Goal: Communication & Community: Answer question/provide support

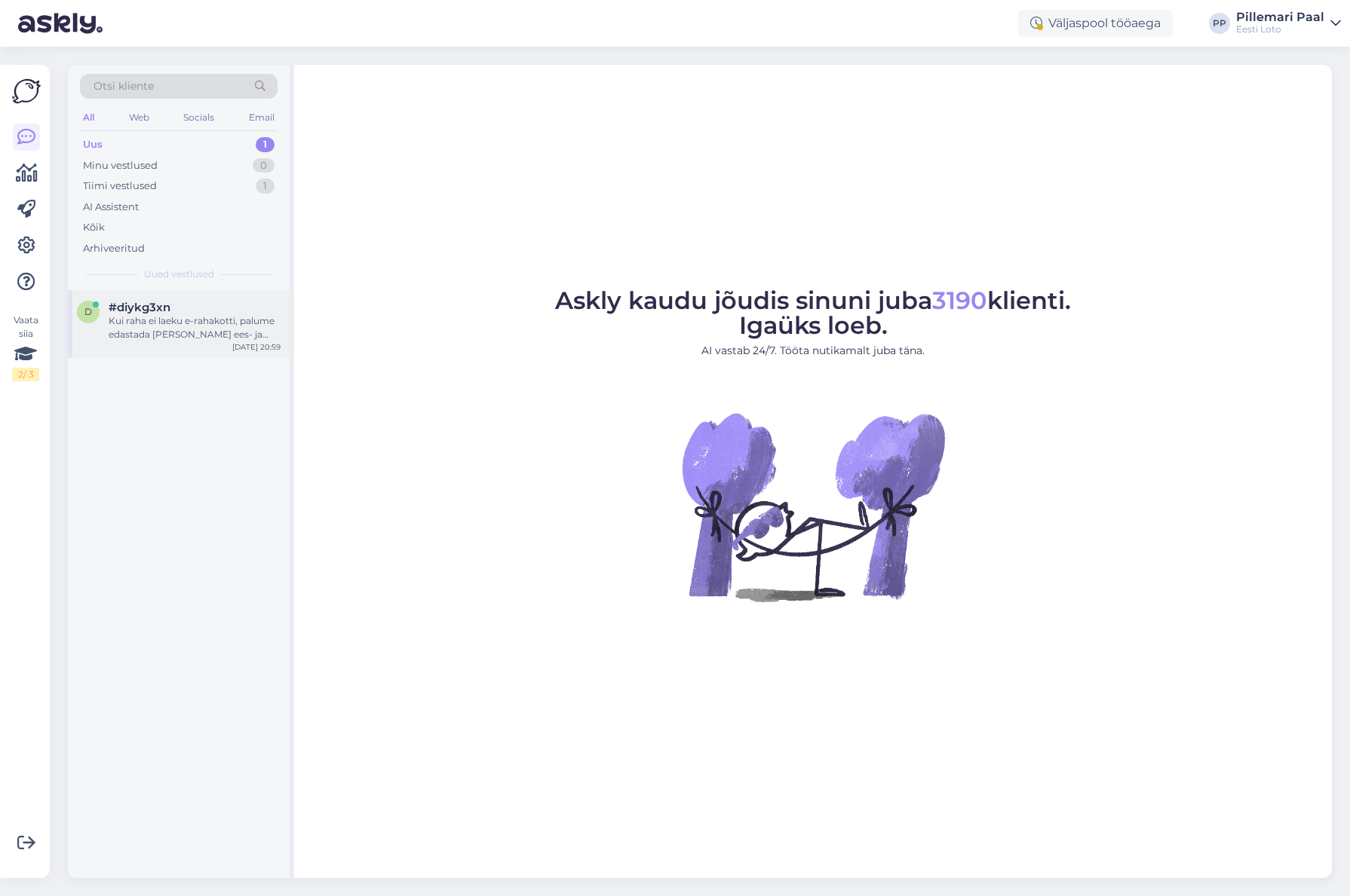
click at [192, 323] on div "Kui raha ei laeku e-rahakotti, palume edastada [PERSON_NAME] ees- ja perekonnan…" at bounding box center [195, 327] width 172 height 27
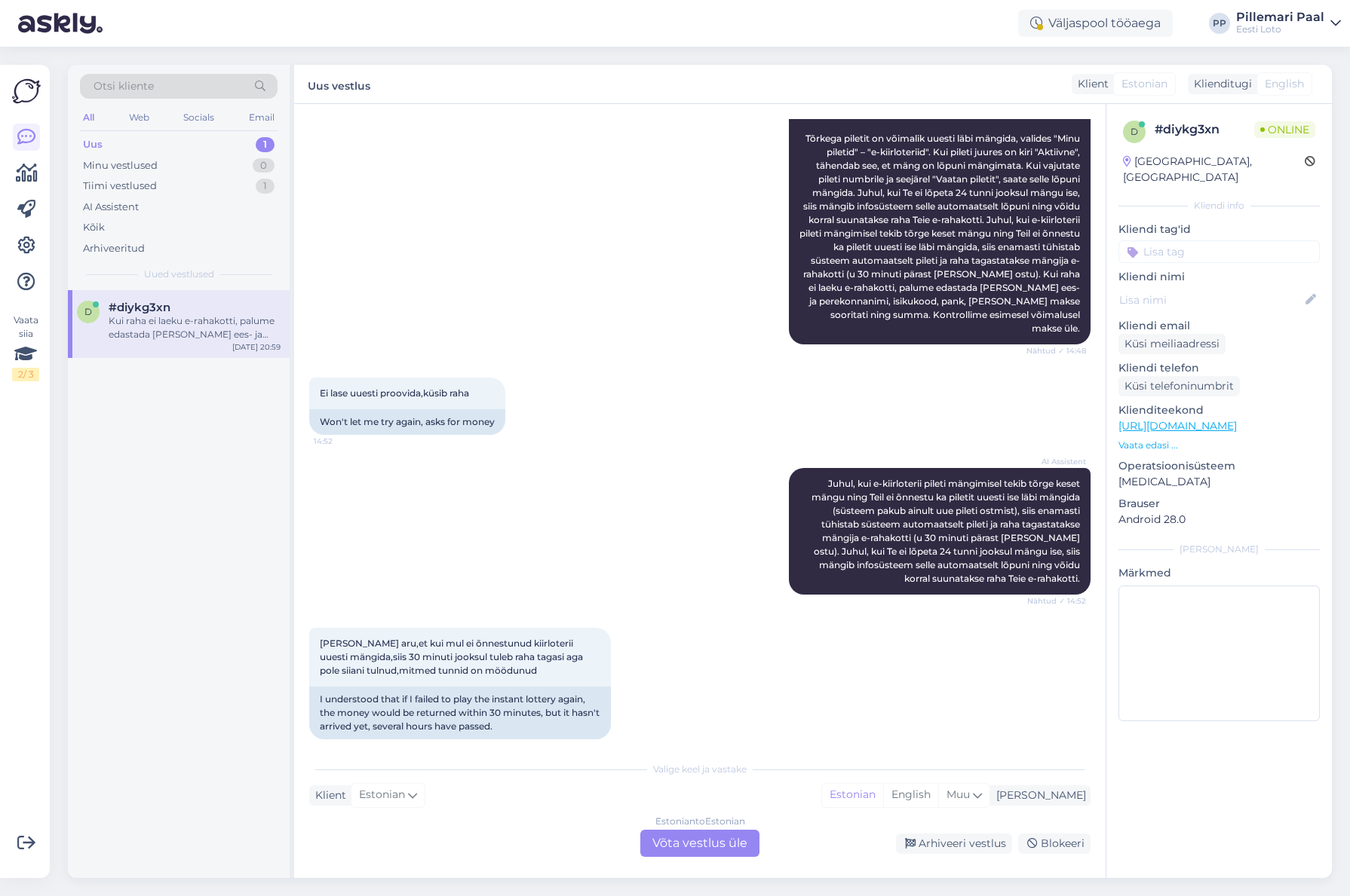
scroll to position [356, 0]
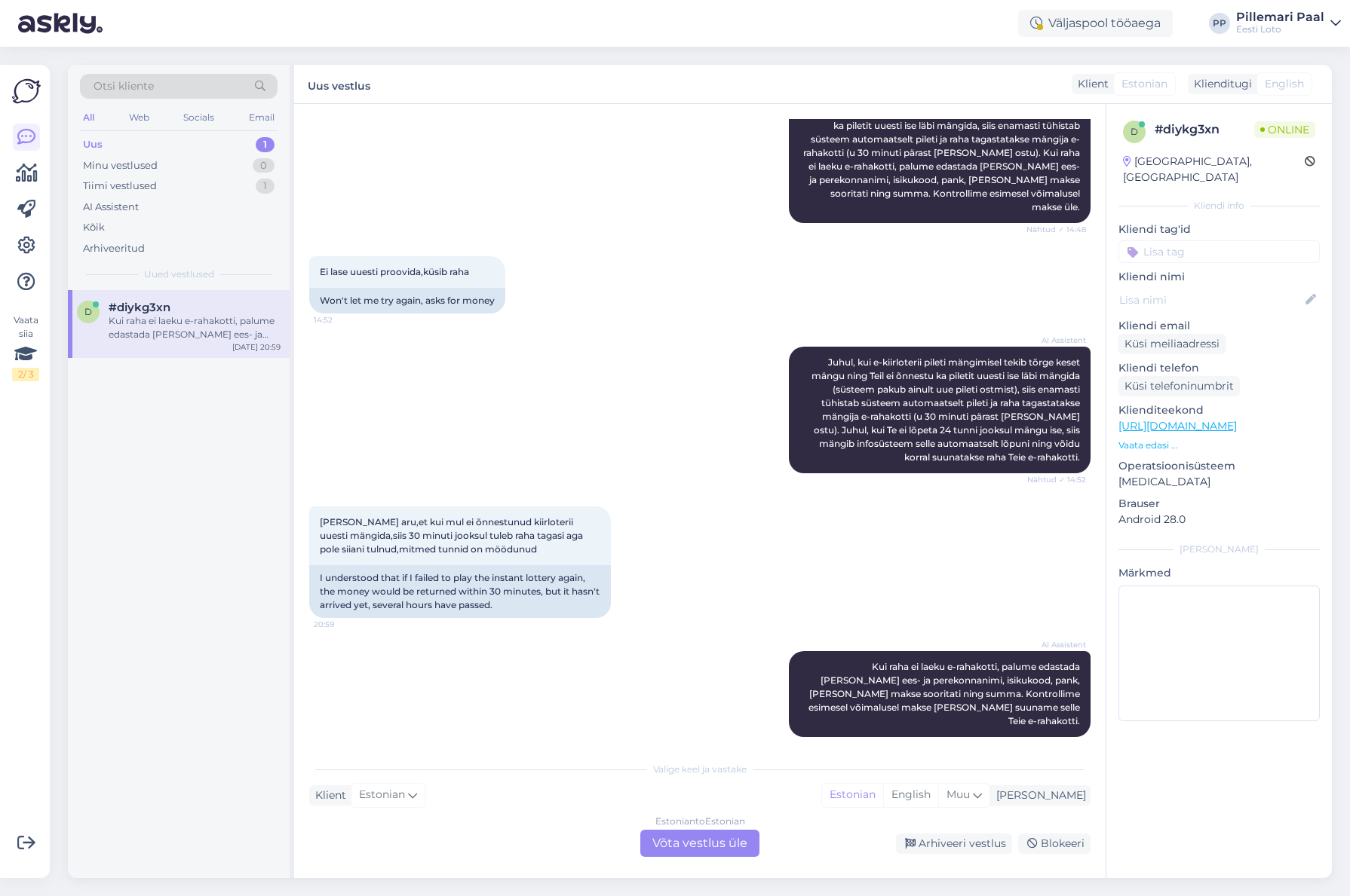
click at [681, 839] on div "Estonian to Estonian Võta vestlus üle" at bounding box center [699, 843] width 119 height 27
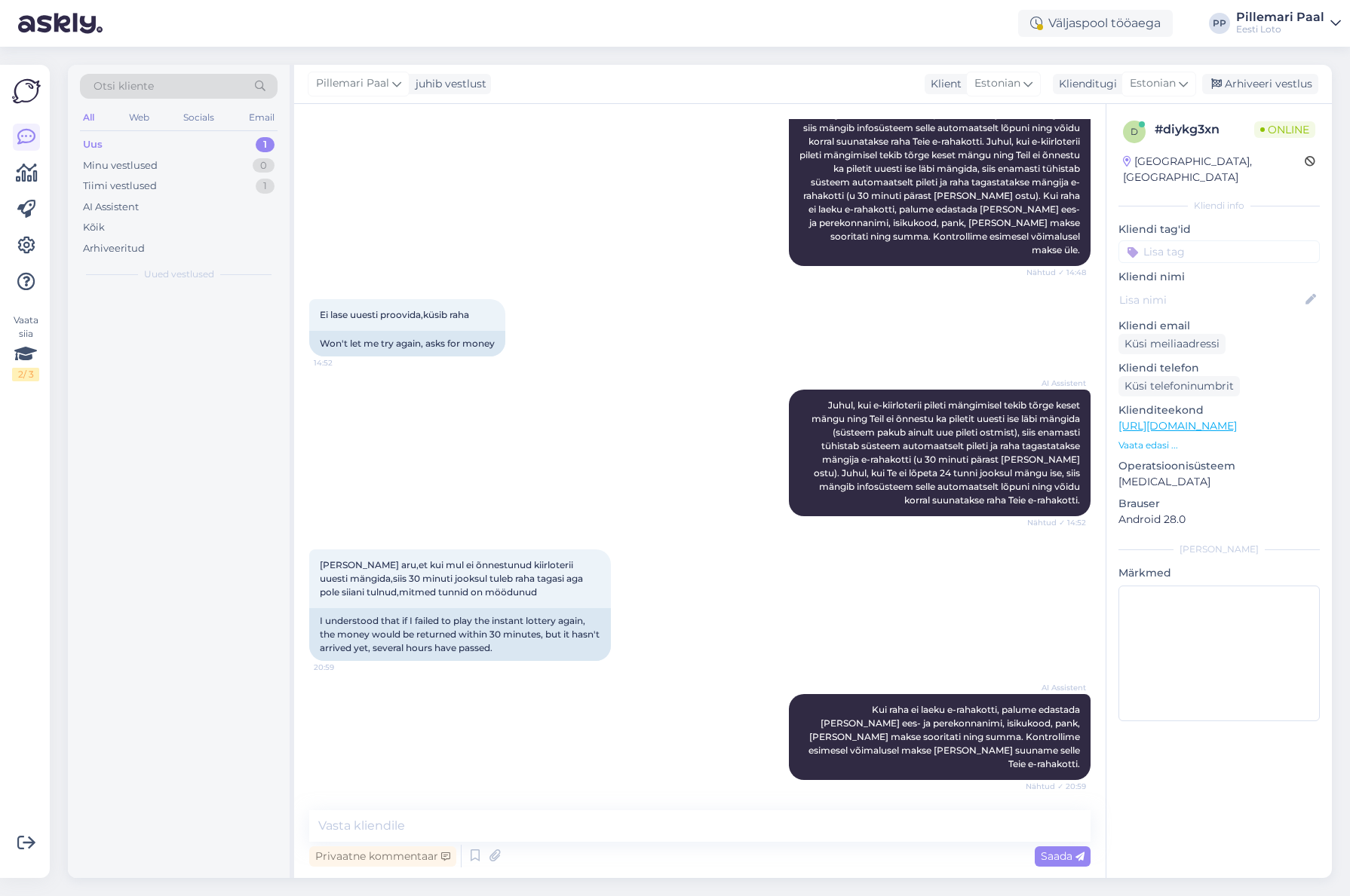
scroll to position [299, 0]
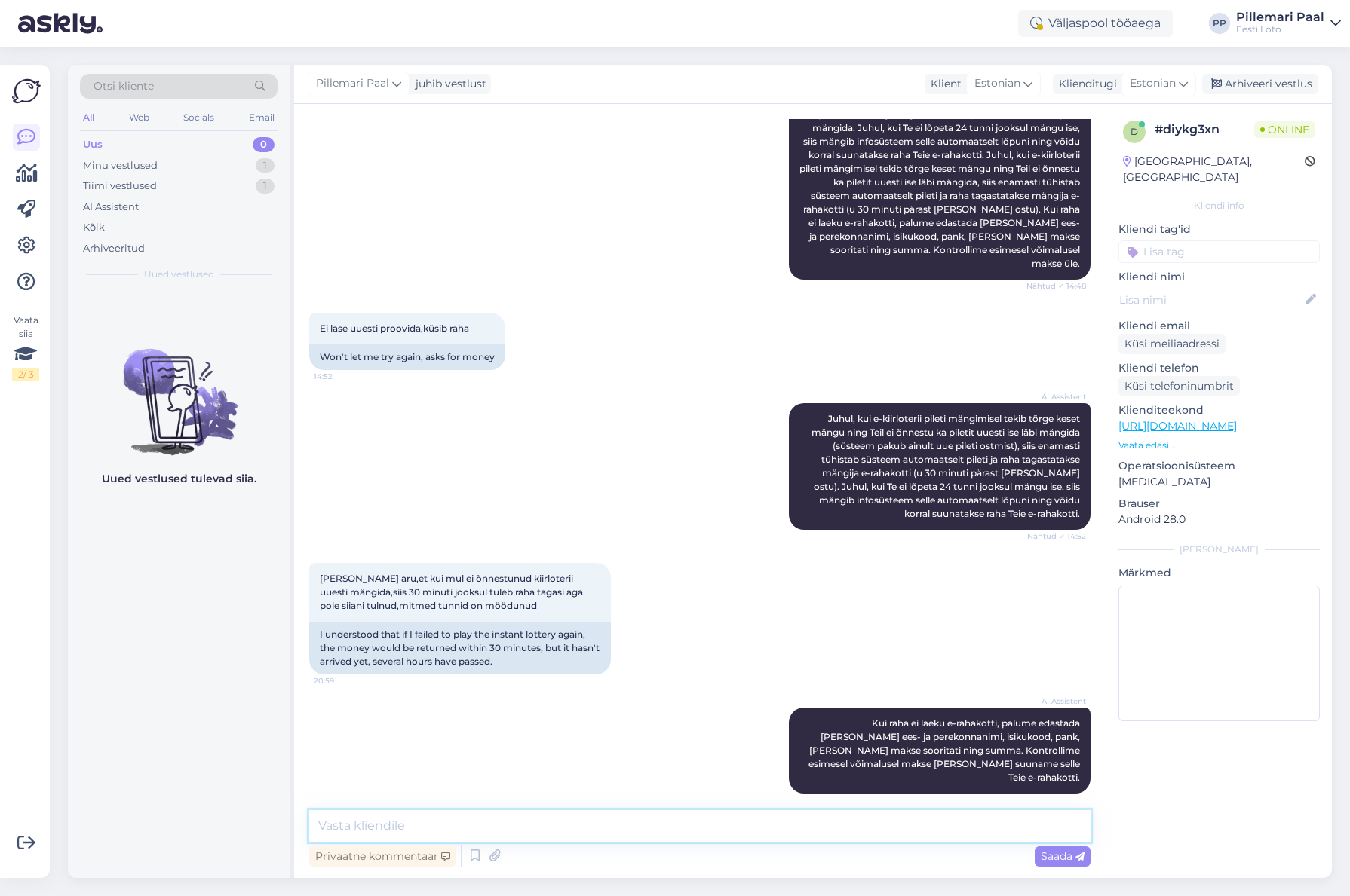
click at [619, 829] on textarea at bounding box center [699, 825] width 781 height 31
type textarea "Täpsemaks kontrollimiseks edastage enda isikukood."
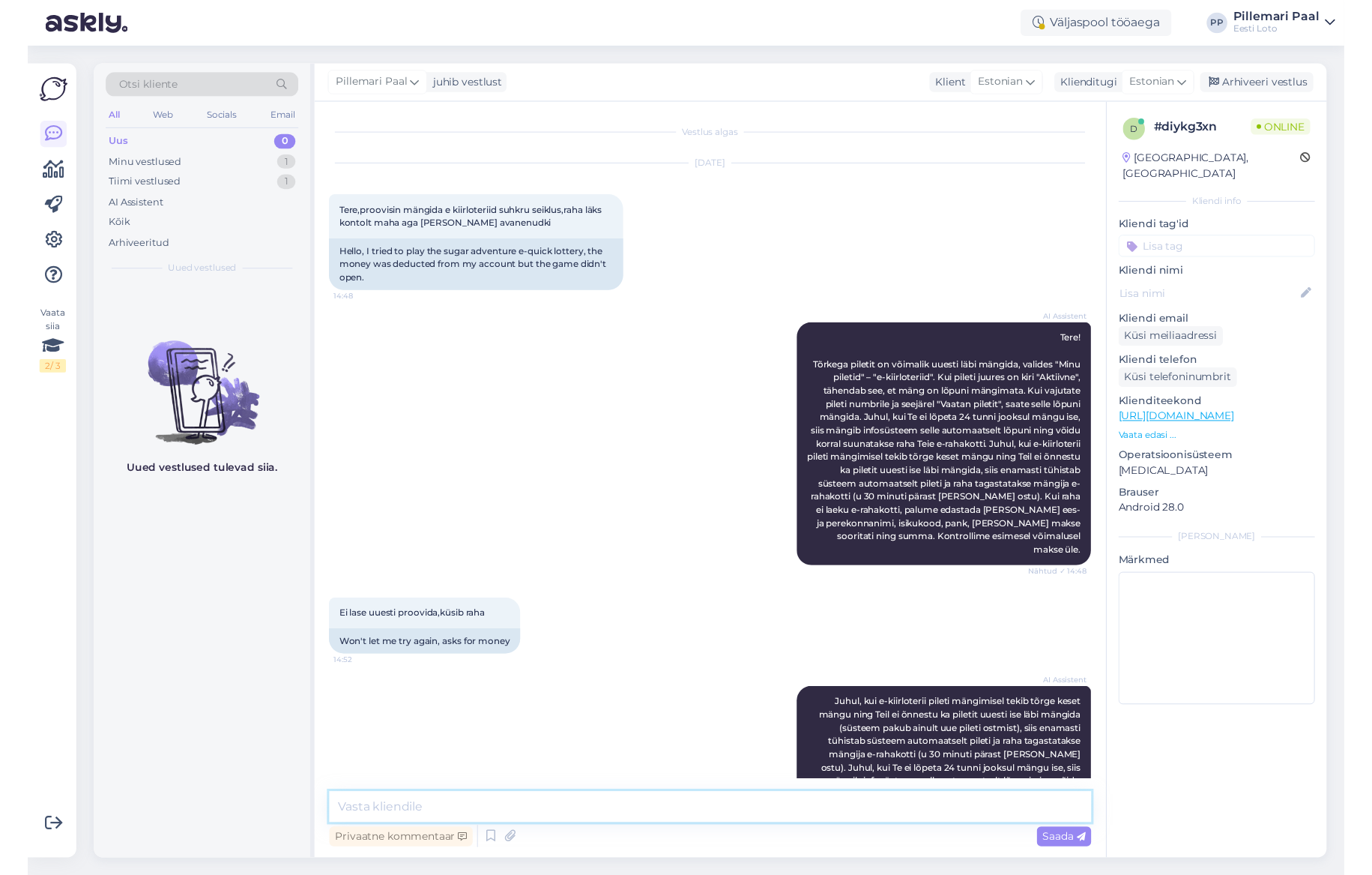
scroll to position [362, 0]
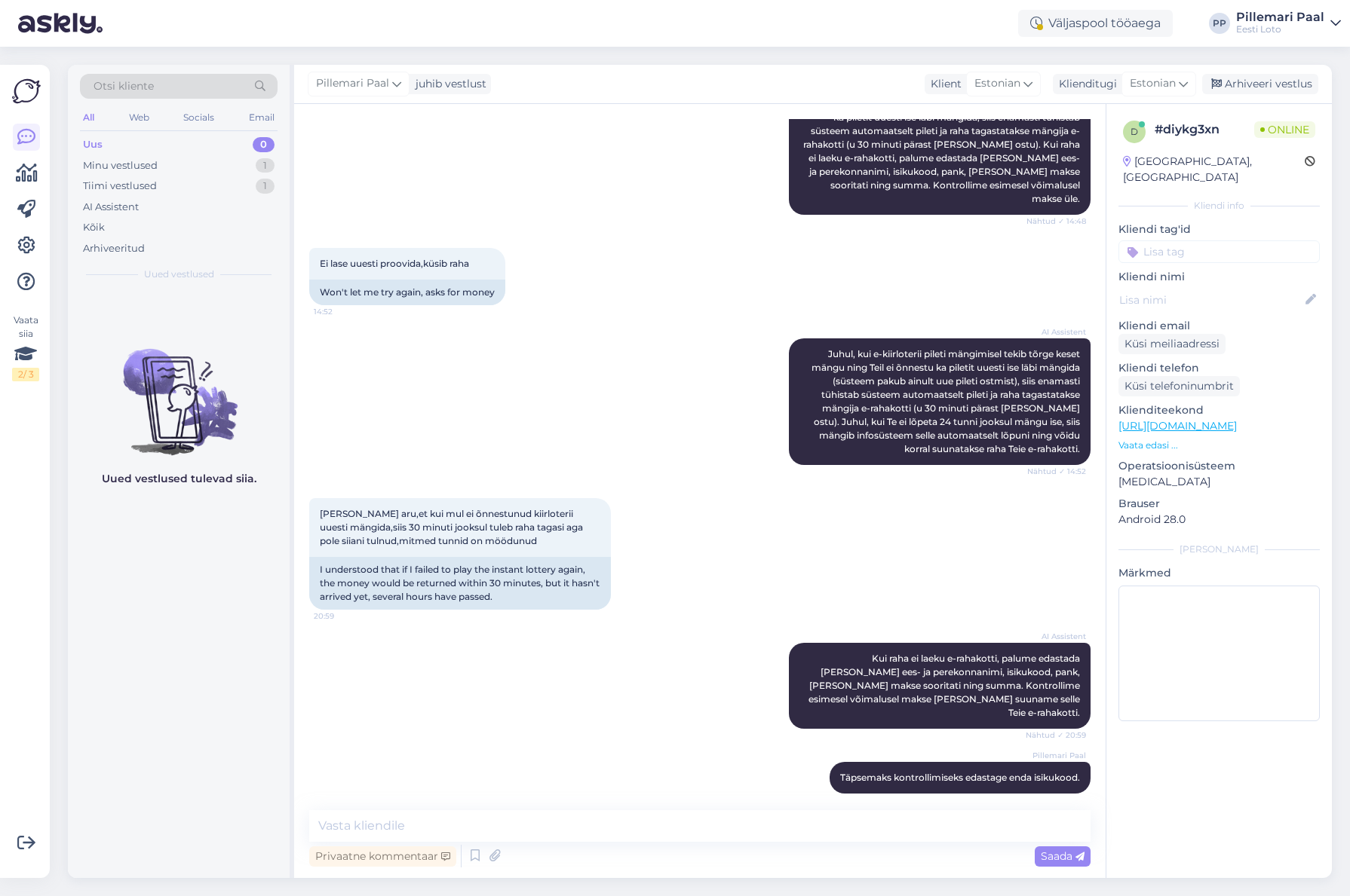
click at [1175, 245] on input at bounding box center [1219, 252] width 202 height 23
type input "e-kiir"
click at [1210, 287] on span "e-kiirloterii" at bounding box center [1219, 292] width 48 height 9
